Goal: Information Seeking & Learning: Learn about a topic

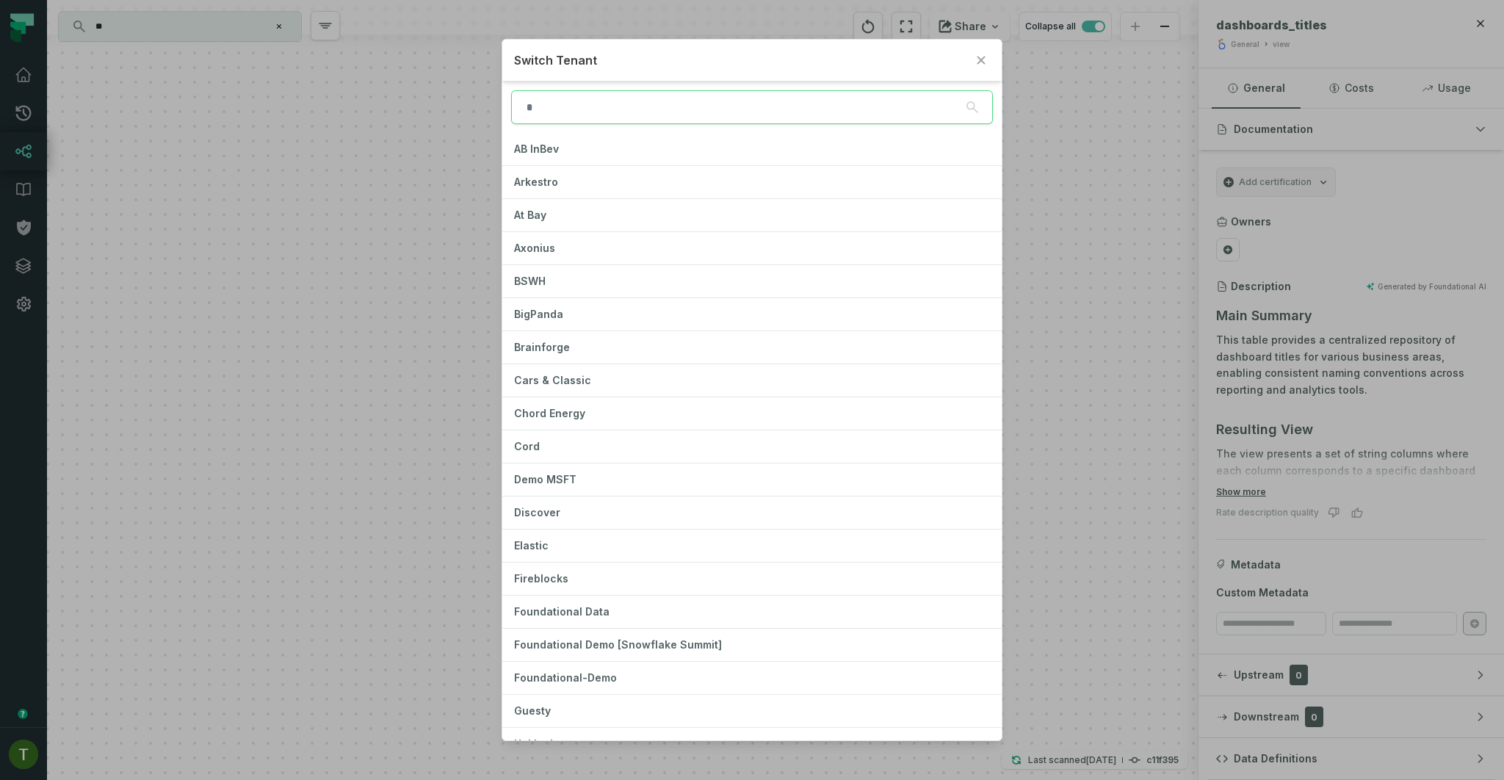
type input "*"
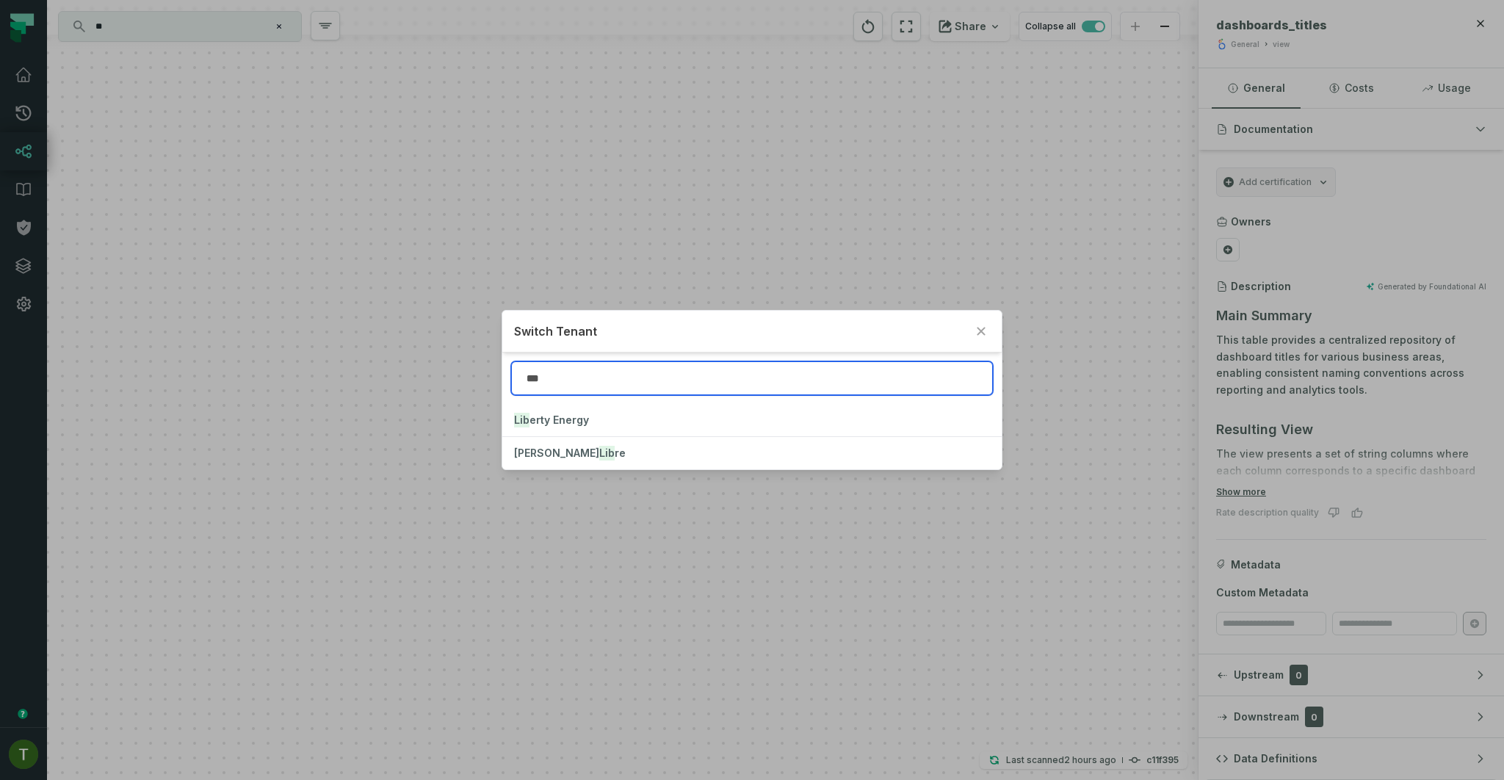
type input "***"
click button "Lib erty Energy" at bounding box center [752, 420] width 500 height 32
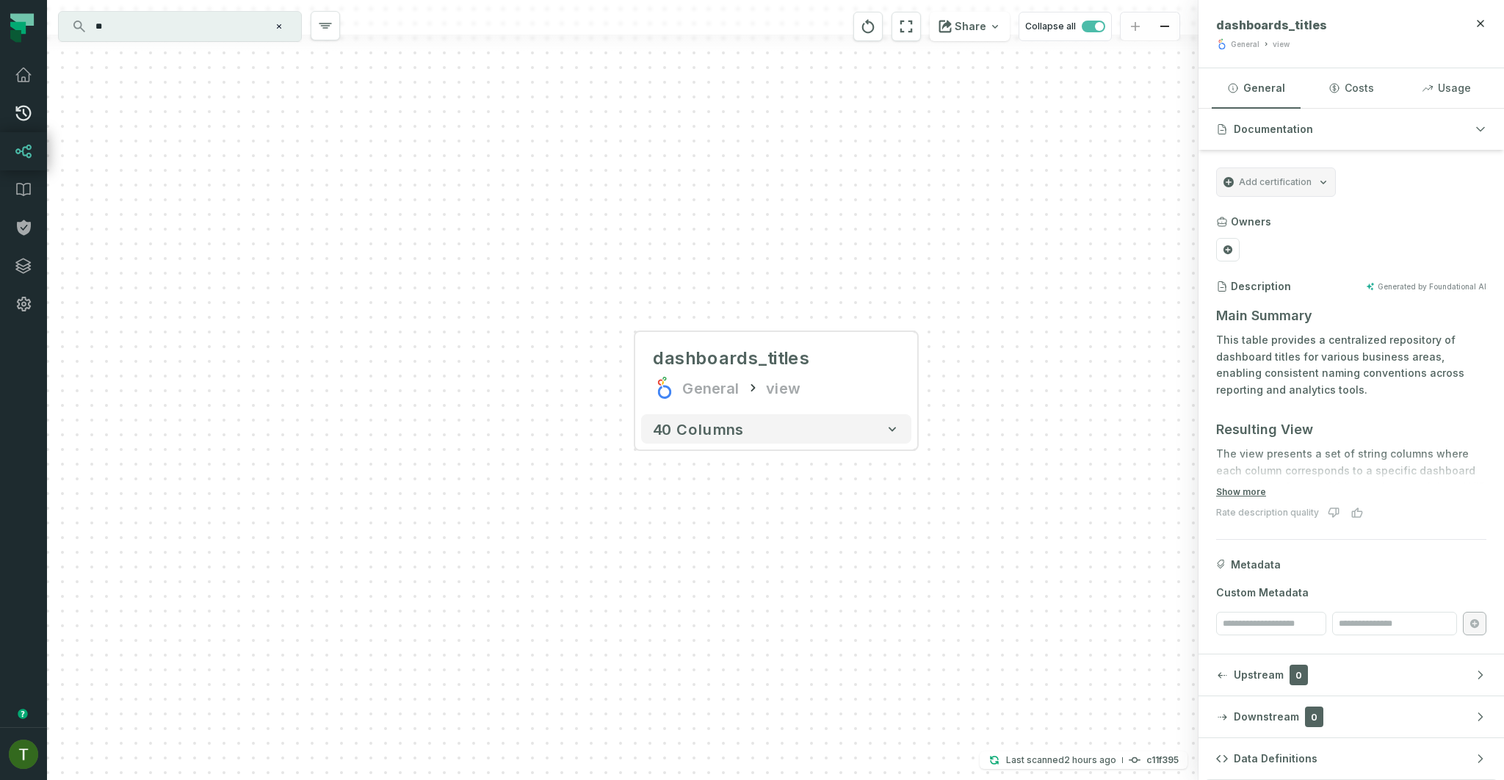
click at [17, 111] on icon at bounding box center [24, 113] width 18 height 18
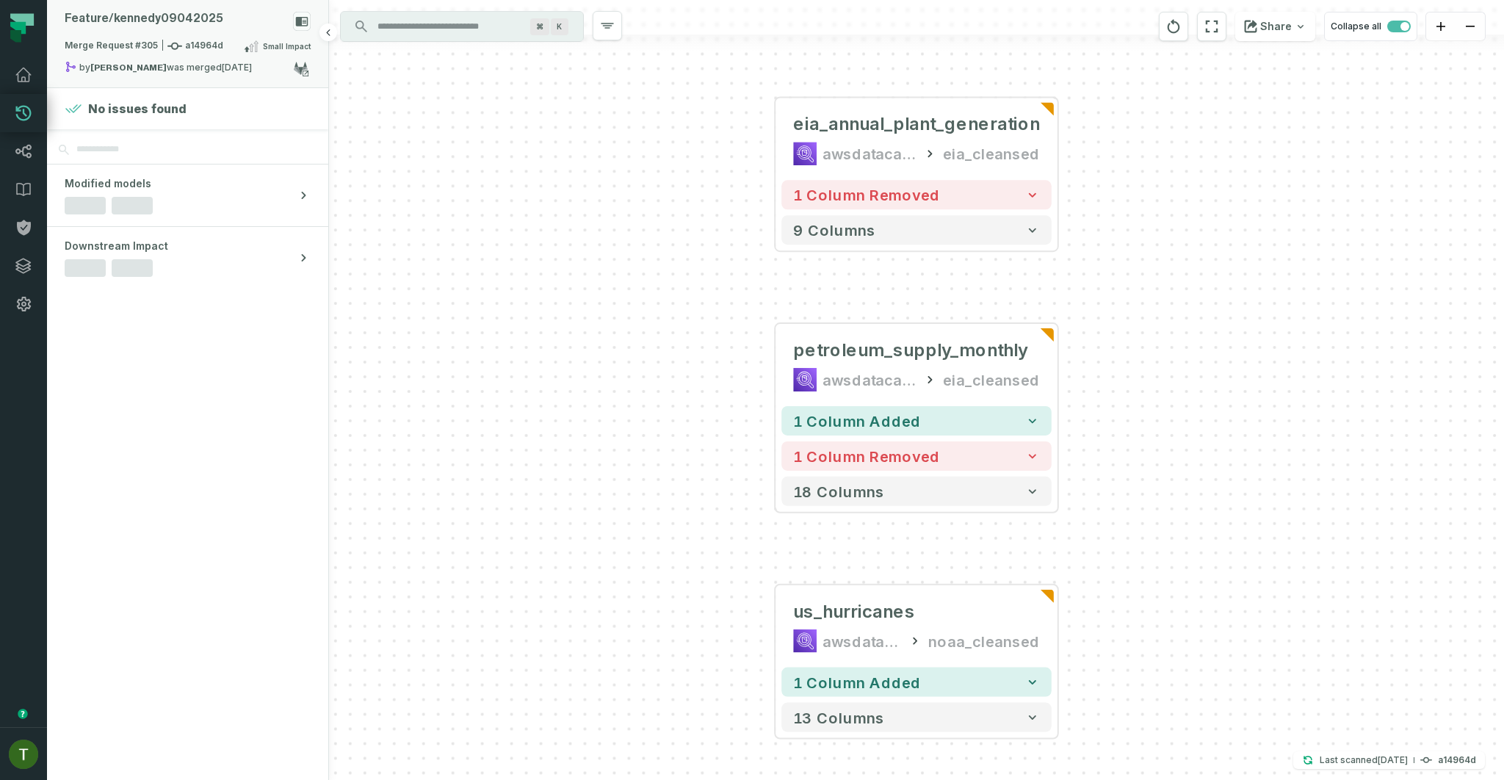
click at [220, 32] on div "Feature/ kennedy09042025" at bounding box center [188, 25] width 246 height 26
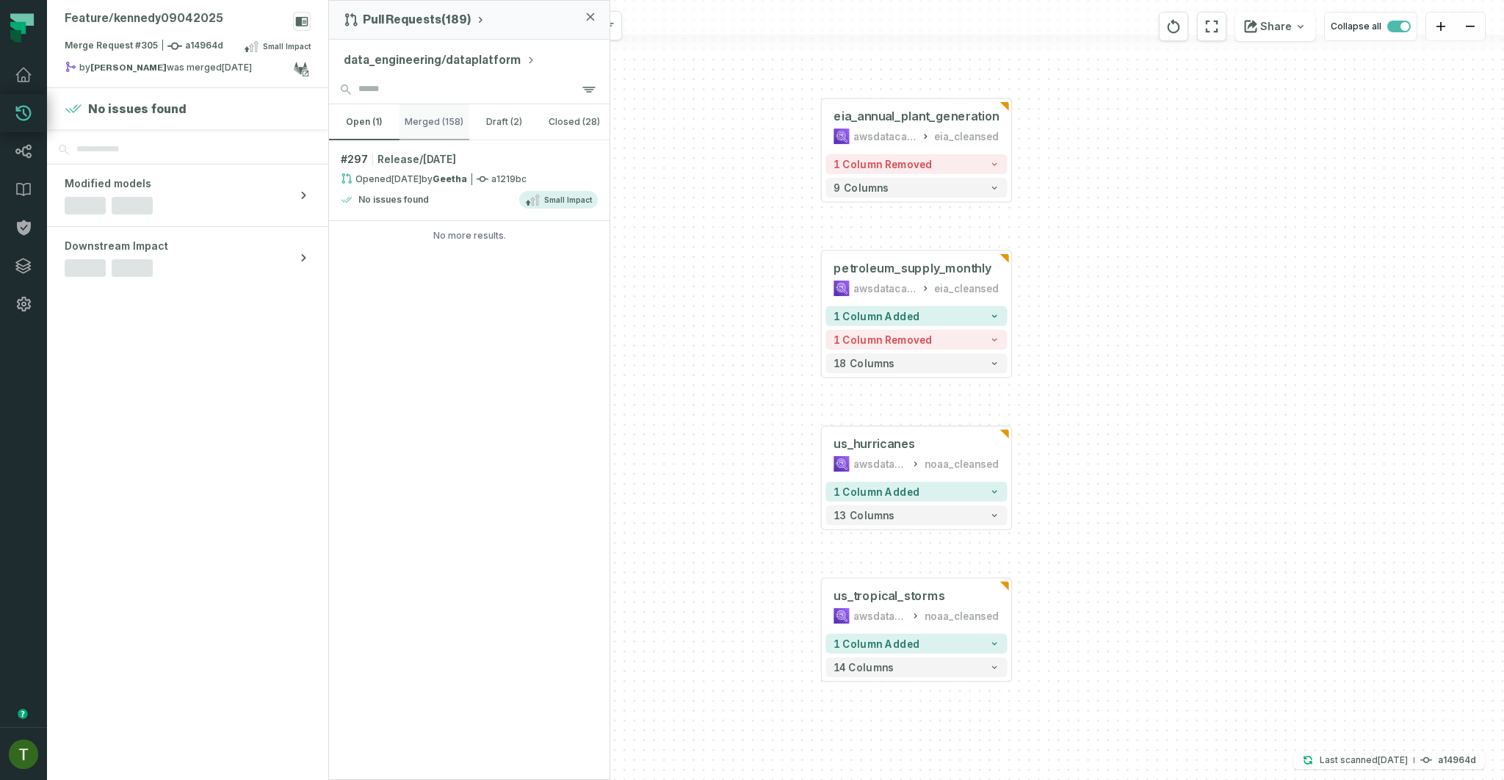
click at [430, 114] on button "merged (158)" at bounding box center [435, 121] width 71 height 35
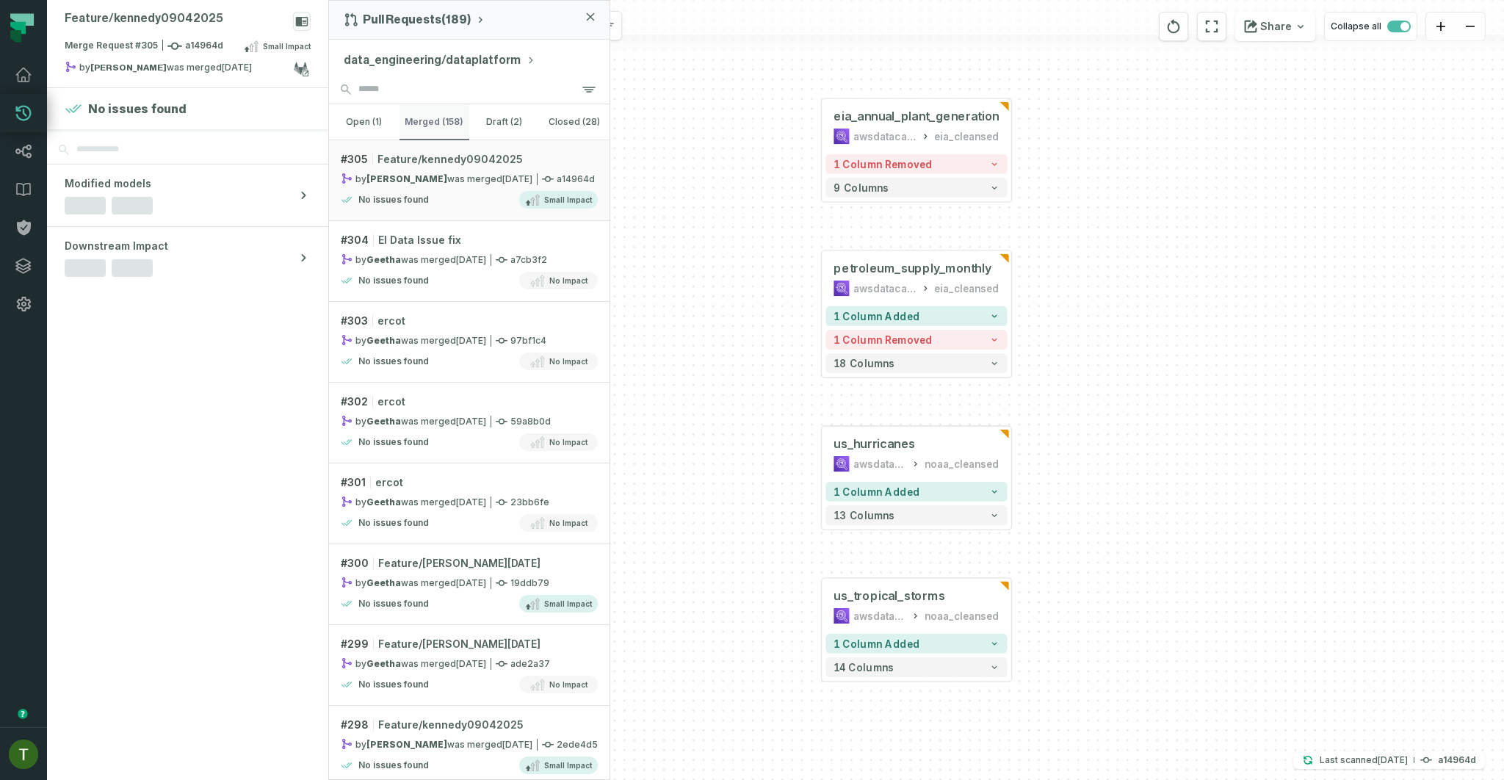
click at [400, 112] on button "merged (158)" at bounding box center [435, 121] width 71 height 35
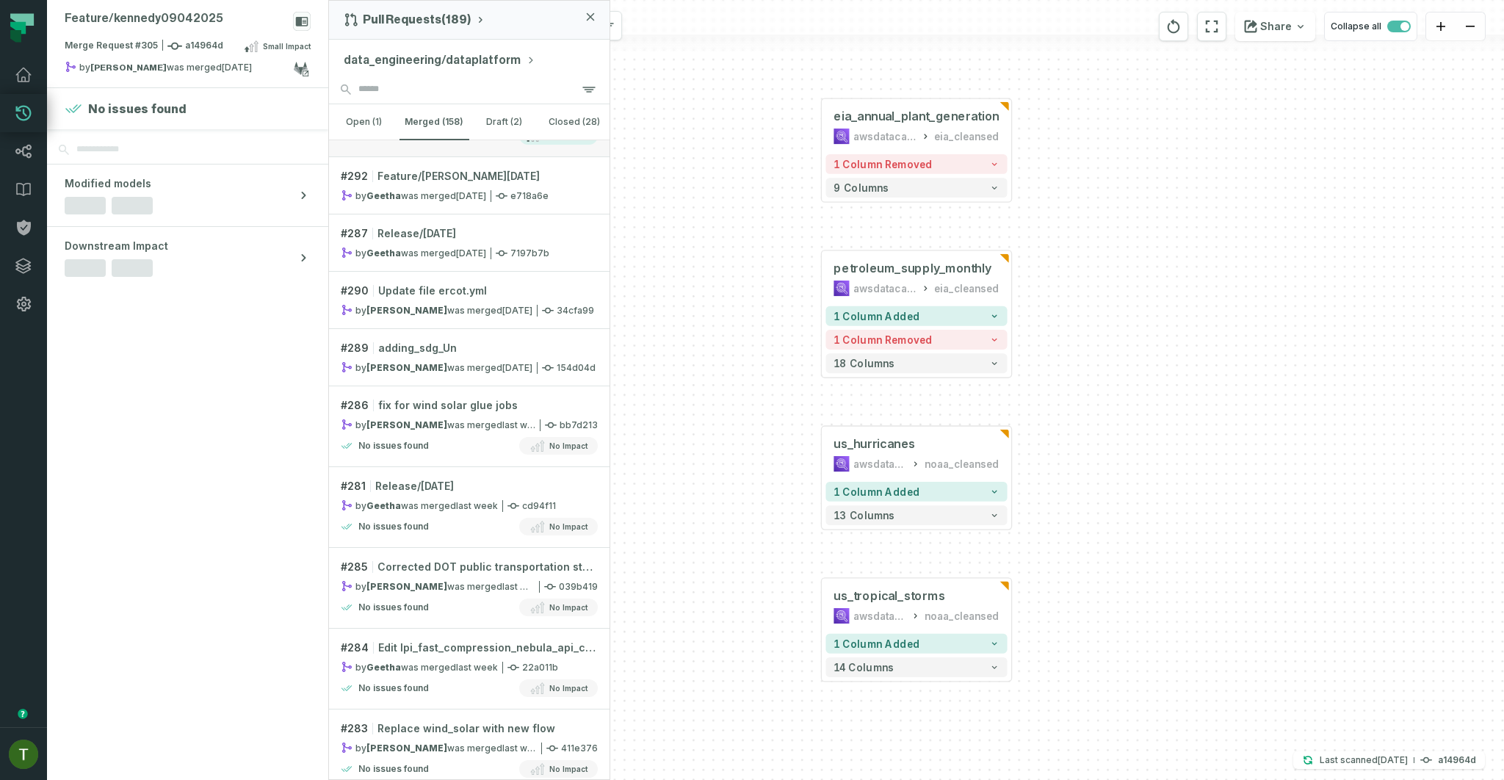
scroll to position [1093, 0]
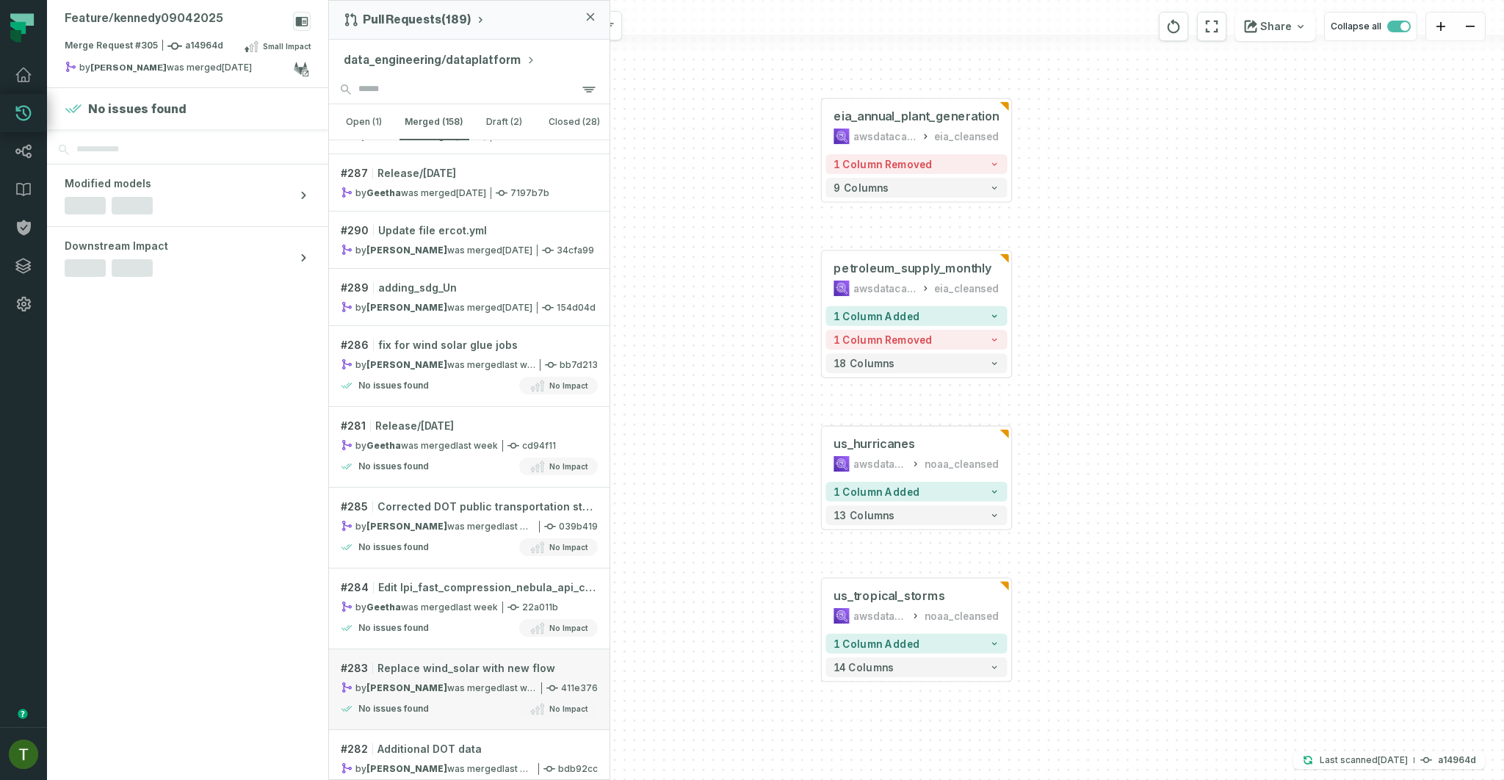
click at [460, 661] on span "Replace wind_solar with new flow" at bounding box center [466, 668] width 178 height 15
